Goal: Browse casually: Explore the website without a specific task or goal

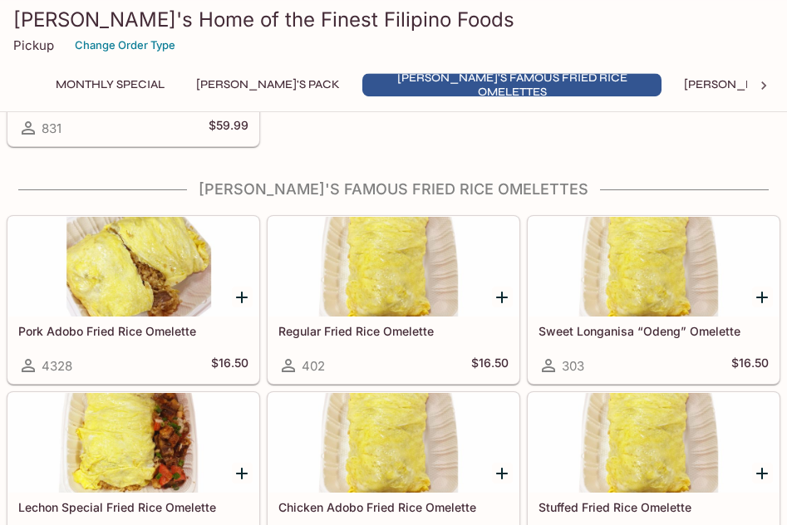
scroll to position [254, 0]
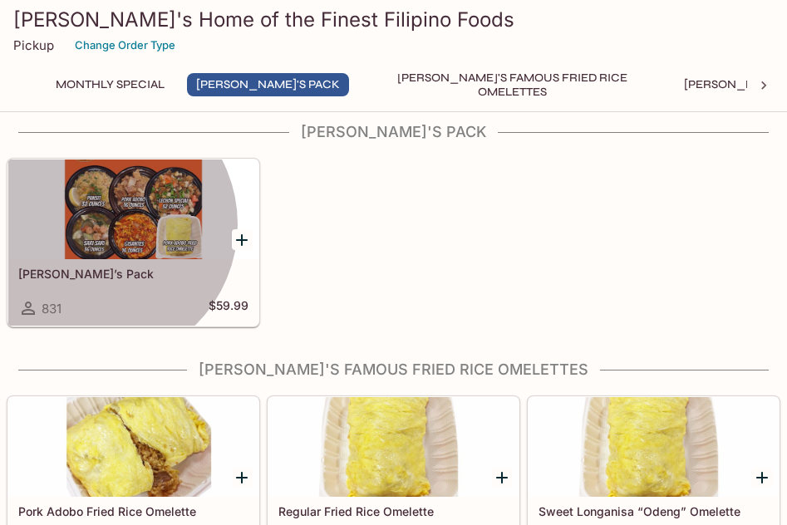
click at [96, 224] on div at bounding box center [133, 209] width 250 height 100
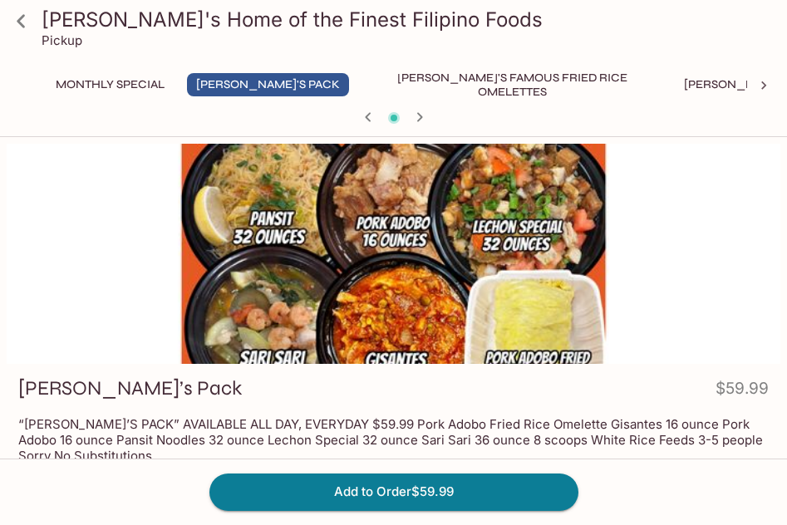
click at [23, 24] on icon at bounding box center [21, 21] width 29 height 29
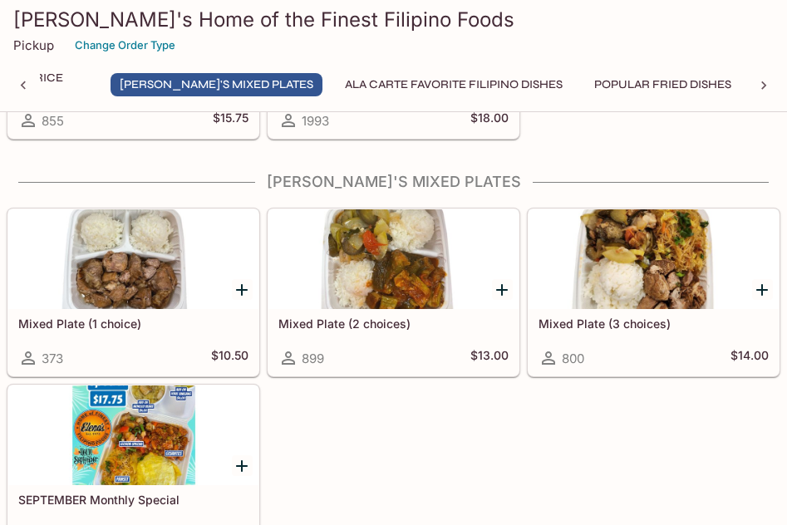
scroll to position [0, 534]
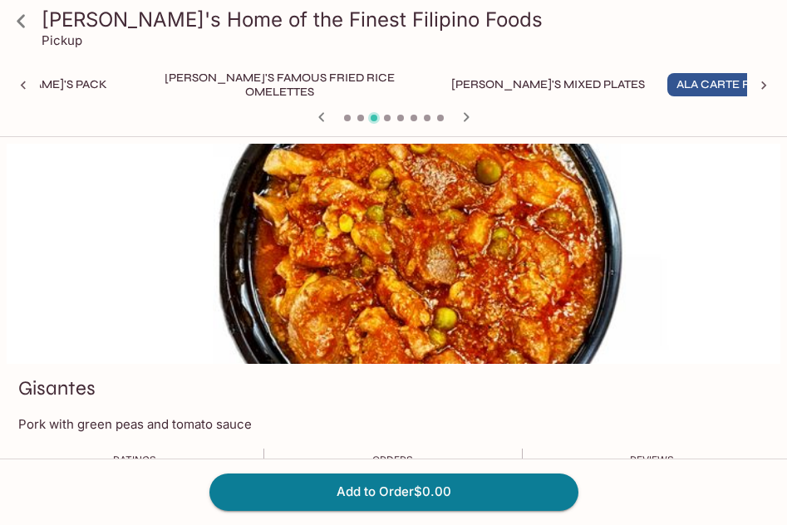
scroll to position [254, 0]
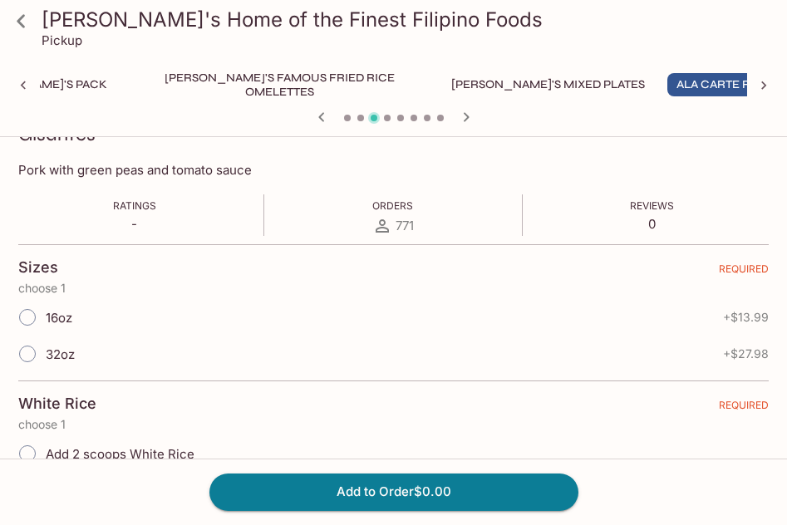
click at [22, 19] on icon at bounding box center [21, 21] width 29 height 29
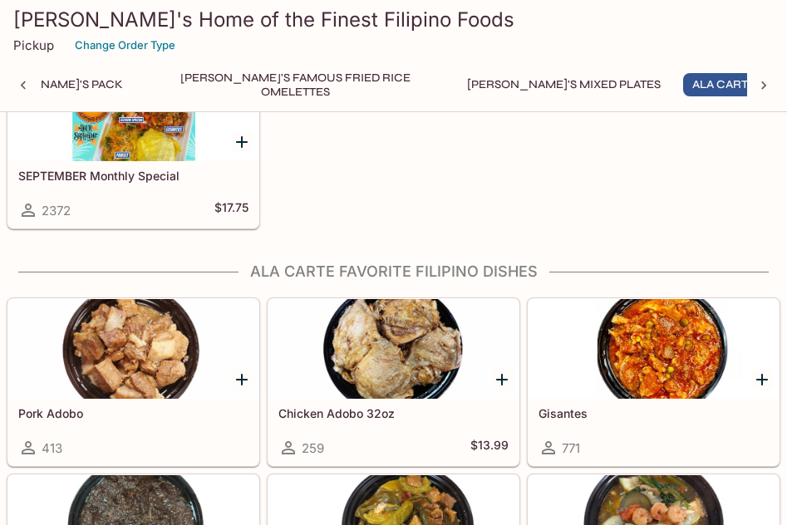
scroll to position [0, 233]
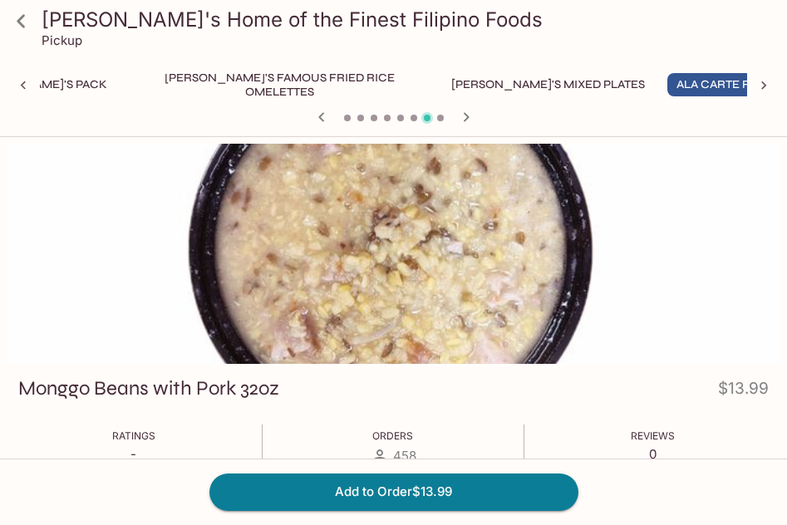
click at [20, 17] on icon at bounding box center [21, 21] width 29 height 29
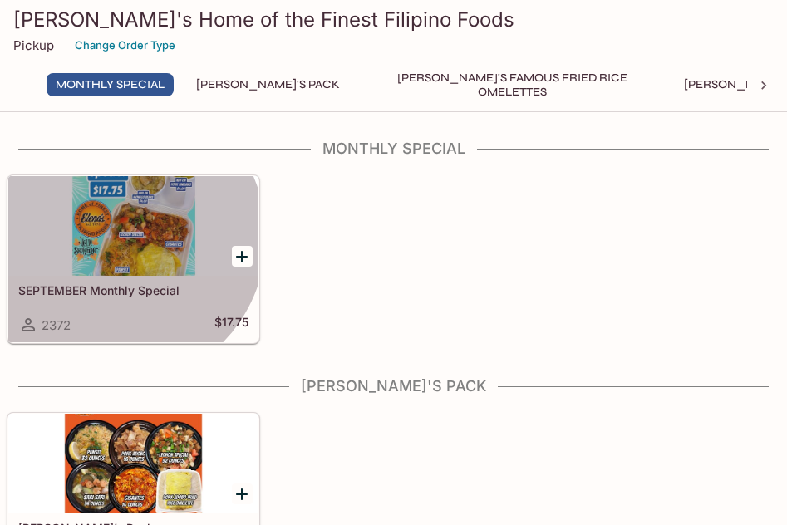
click at [115, 237] on div at bounding box center [133, 226] width 250 height 100
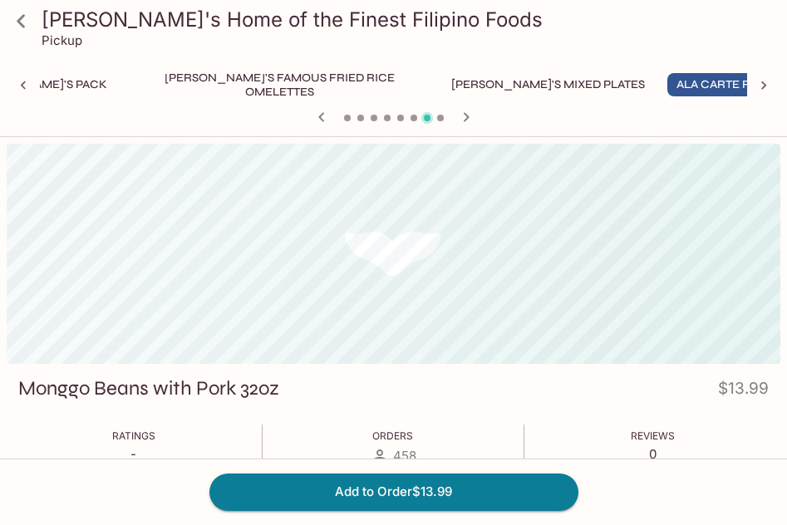
scroll to position [0, 233]
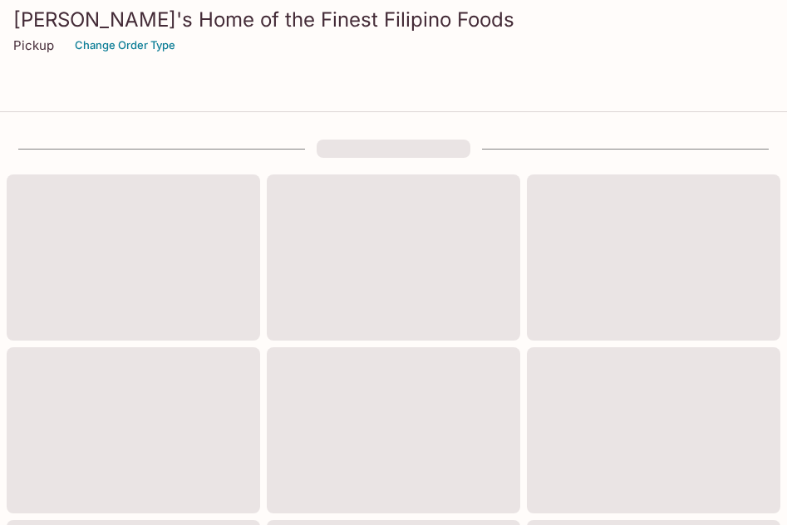
scroll to position [679, 0]
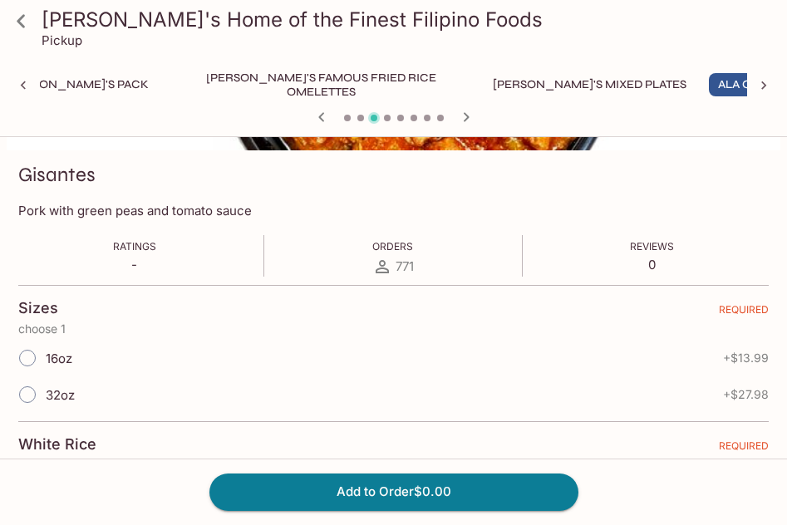
scroll to position [0, 233]
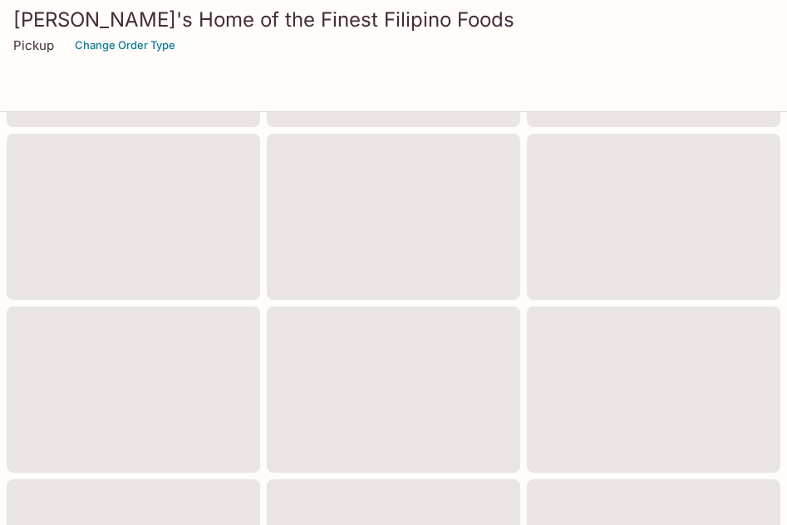
scroll to position [679, 0]
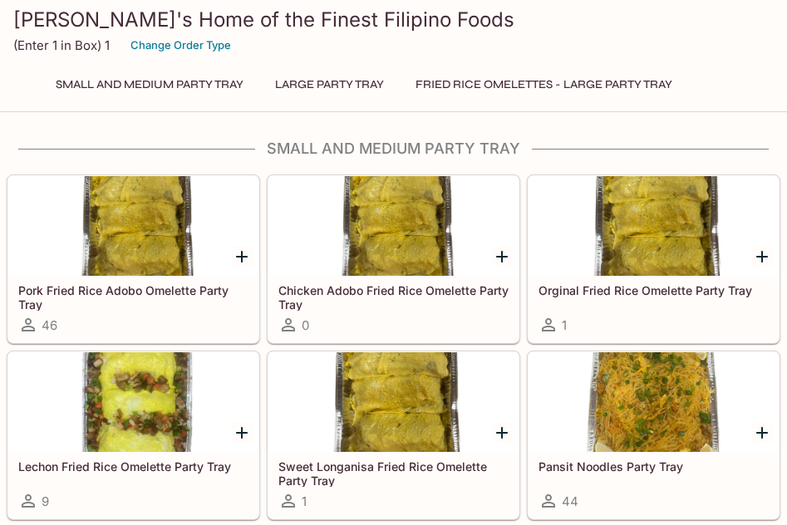
click at [225, 262] on div at bounding box center [242, 256] width 34 height 34
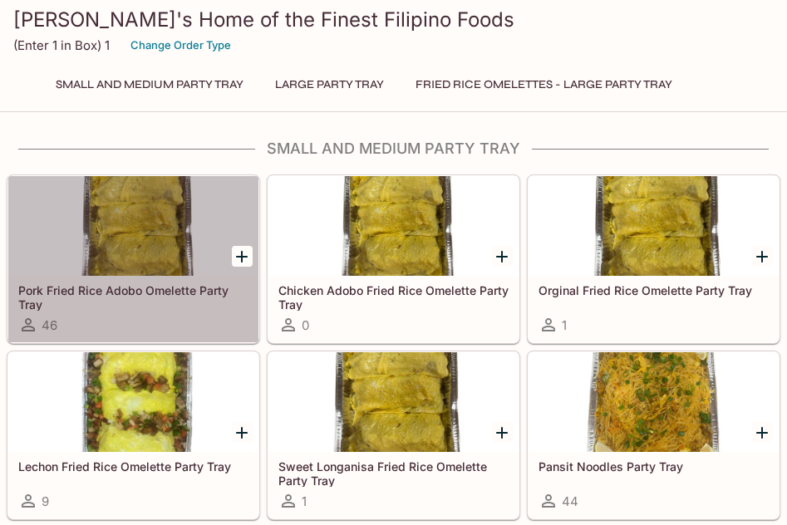
click at [133, 254] on div at bounding box center [133, 226] width 250 height 100
